Goal: Information Seeking & Learning: Learn about a topic

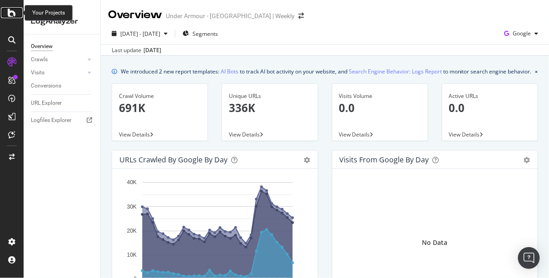
click at [18, 14] on div at bounding box center [12, 12] width 22 height 11
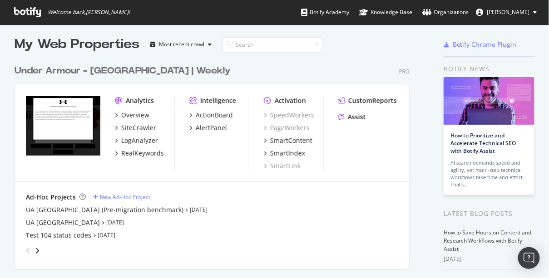
scroll to position [5, 0]
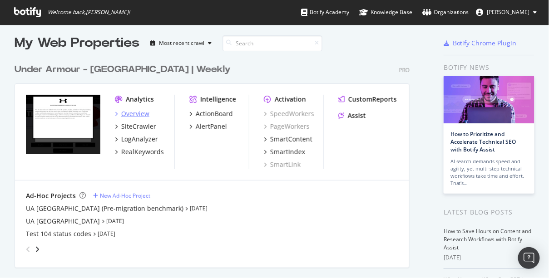
click at [142, 113] on div "Overview" at bounding box center [135, 113] width 28 height 9
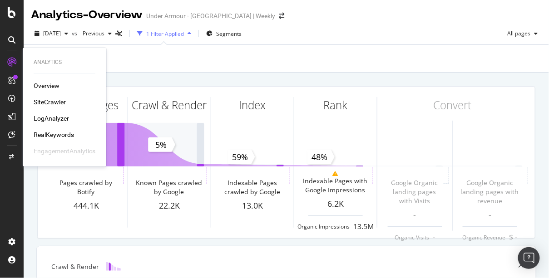
click at [49, 121] on div "LogAnalyzer" at bounding box center [51, 118] width 35 height 9
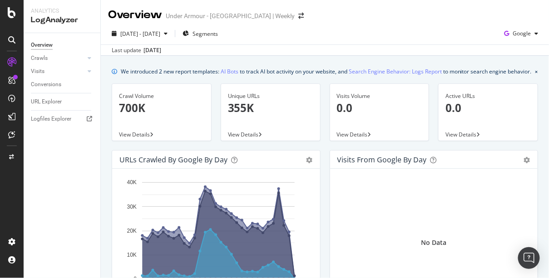
scroll to position [2, 0]
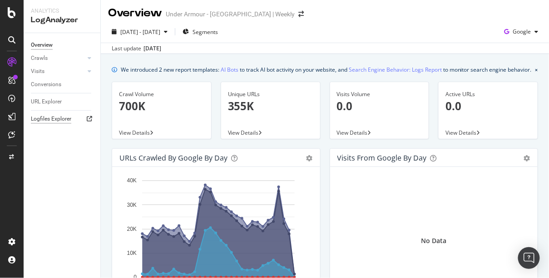
click at [39, 120] on div "Logfiles Explorer" at bounding box center [51, 119] width 40 height 10
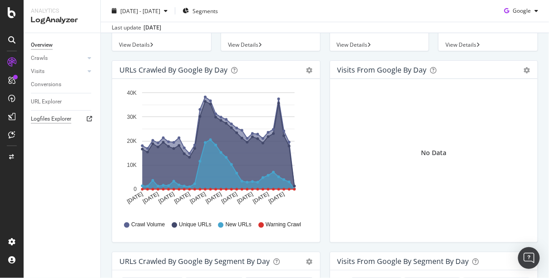
scroll to position [88, 0]
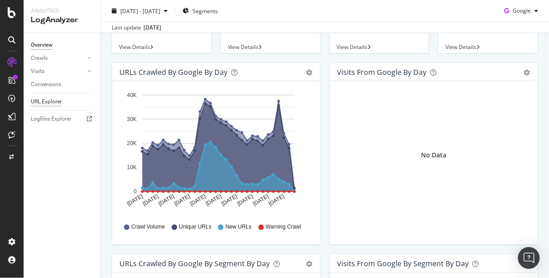
click at [46, 106] on div "URL Explorer" at bounding box center [46, 102] width 31 height 10
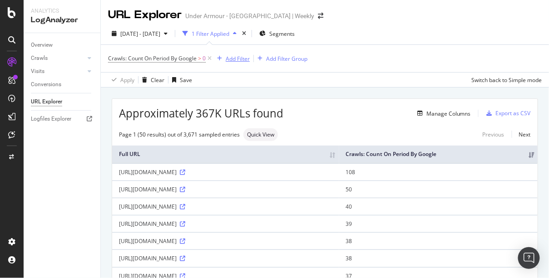
click at [231, 58] on div "Add Filter" at bounding box center [238, 59] width 24 height 8
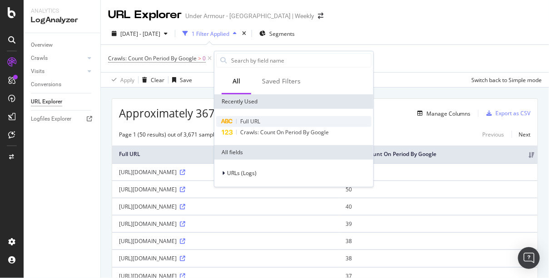
click at [254, 119] on span "Full URL" at bounding box center [250, 122] width 20 height 8
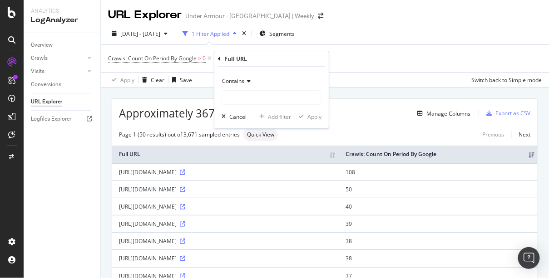
click at [257, 81] on div "Contains" at bounding box center [271, 81] width 100 height 15
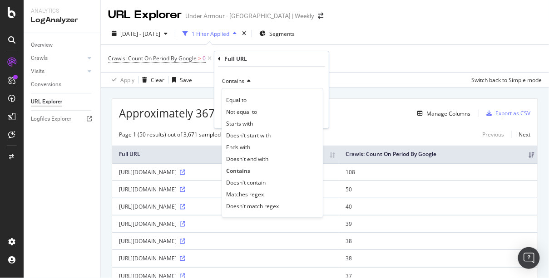
click at [260, 80] on div "Contains" at bounding box center [271, 81] width 100 height 15
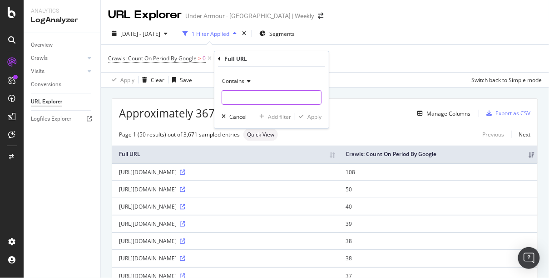
click at [235, 100] on input "text" at bounding box center [271, 97] width 99 height 15
paste input "[URL][DOMAIN_NAME]"
type input "[URL][DOMAIN_NAME]"
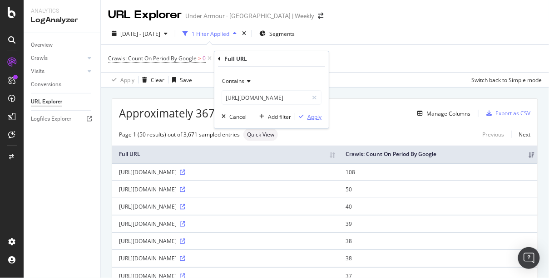
click at [317, 118] on div "Apply" at bounding box center [314, 117] width 14 height 8
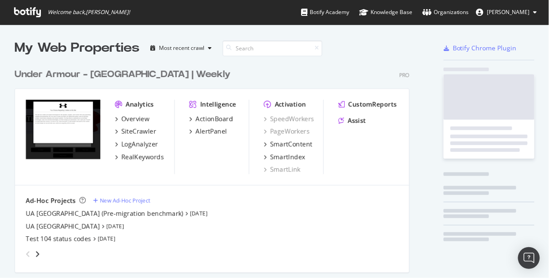
scroll to position [273, 538]
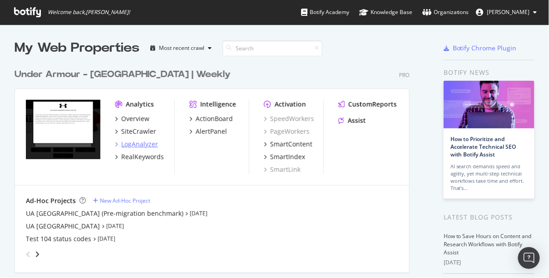
click at [140, 143] on div "LogAnalyzer" at bounding box center [139, 144] width 37 height 9
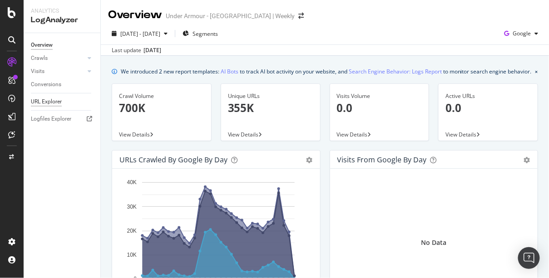
click at [59, 100] on div "URL Explorer" at bounding box center [46, 102] width 31 height 10
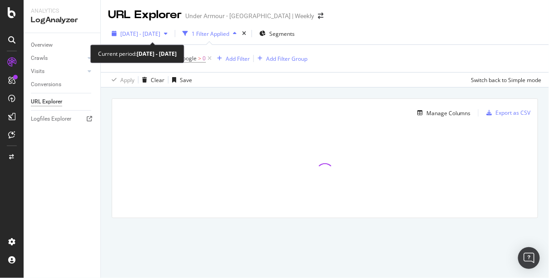
click at [171, 34] on div "button" at bounding box center [165, 33] width 11 height 5
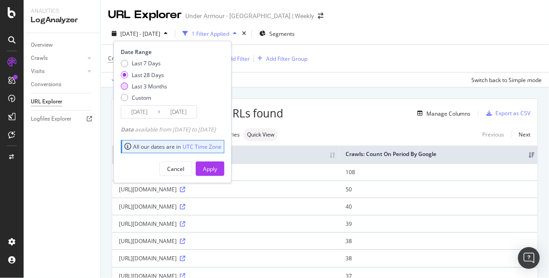
click at [123, 87] on div "Last 3 Months" at bounding box center [124, 86] width 7 height 7
type input "2025/06/15"
click at [217, 169] on div "Apply" at bounding box center [210, 169] width 14 height 8
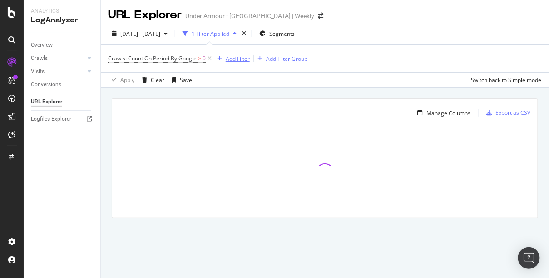
click at [231, 61] on div "Add Filter" at bounding box center [238, 59] width 24 height 8
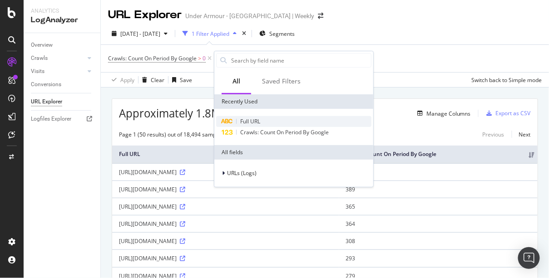
click at [253, 120] on span "Full URL" at bounding box center [250, 122] width 20 height 8
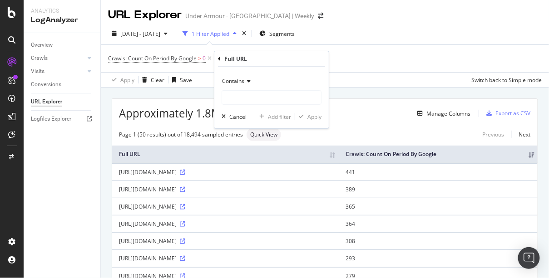
click at [246, 79] on icon at bounding box center [247, 81] width 6 height 5
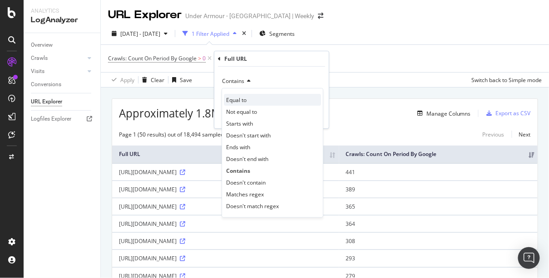
click at [240, 98] on span "Equal to" at bounding box center [236, 100] width 20 height 8
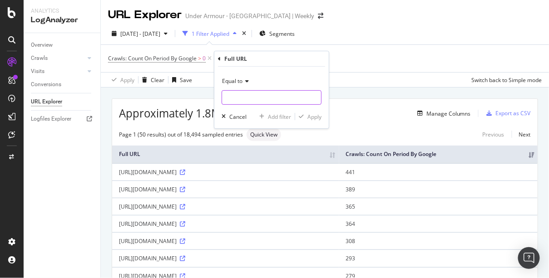
click at [240, 98] on input "text" at bounding box center [271, 97] width 99 height 15
paste input "[URL][DOMAIN_NAME]"
type input "[URL][DOMAIN_NAME]"
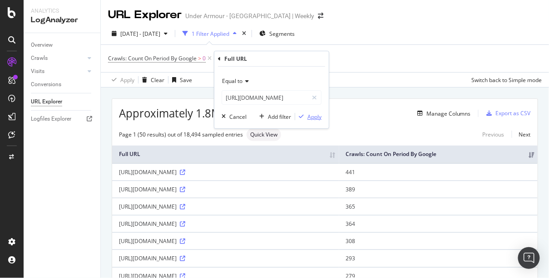
click at [317, 117] on div "Apply" at bounding box center [314, 117] width 14 height 8
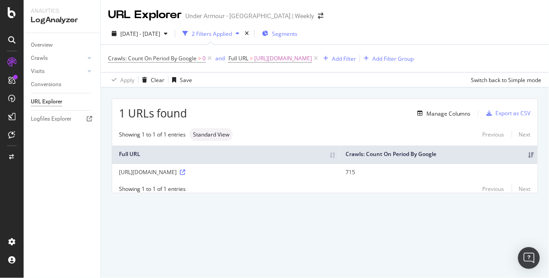
click at [297, 34] on span "Segments" at bounding box center [284, 34] width 25 height 8
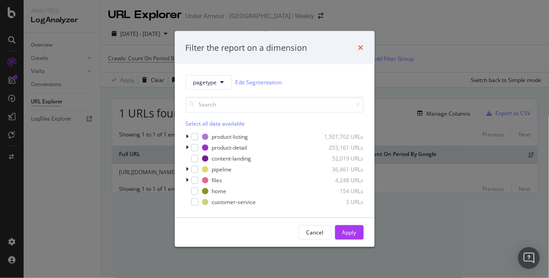
click at [363, 46] on icon "times" at bounding box center [360, 47] width 5 height 7
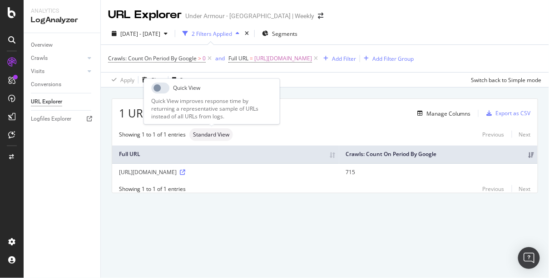
click at [214, 135] on span "Standard View" at bounding box center [211, 134] width 36 height 5
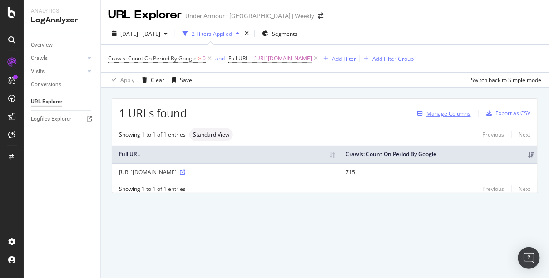
click at [446, 116] on div "Manage Columns" at bounding box center [448, 114] width 44 height 8
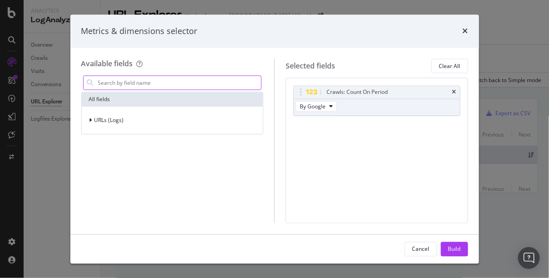
click at [105, 83] on input "modal" at bounding box center [179, 83] width 164 height 14
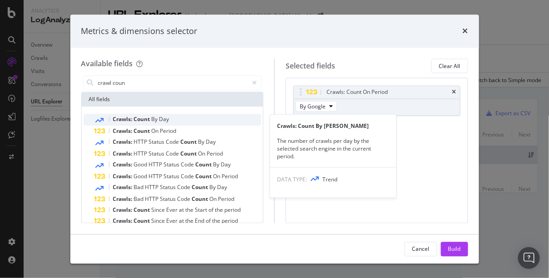
type input "crawl coun"
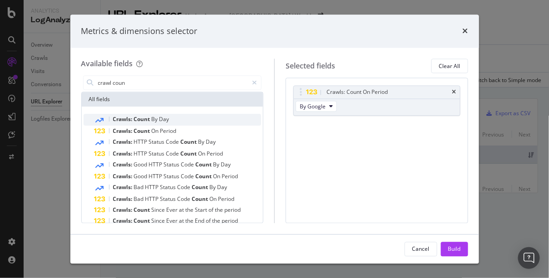
click at [139, 118] on span "Count" at bounding box center [143, 120] width 18 height 8
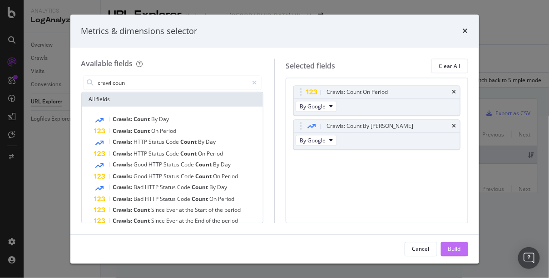
click at [454, 254] on div "Build" at bounding box center [454, 249] width 13 height 14
